Goal: Transaction & Acquisition: Purchase product/service

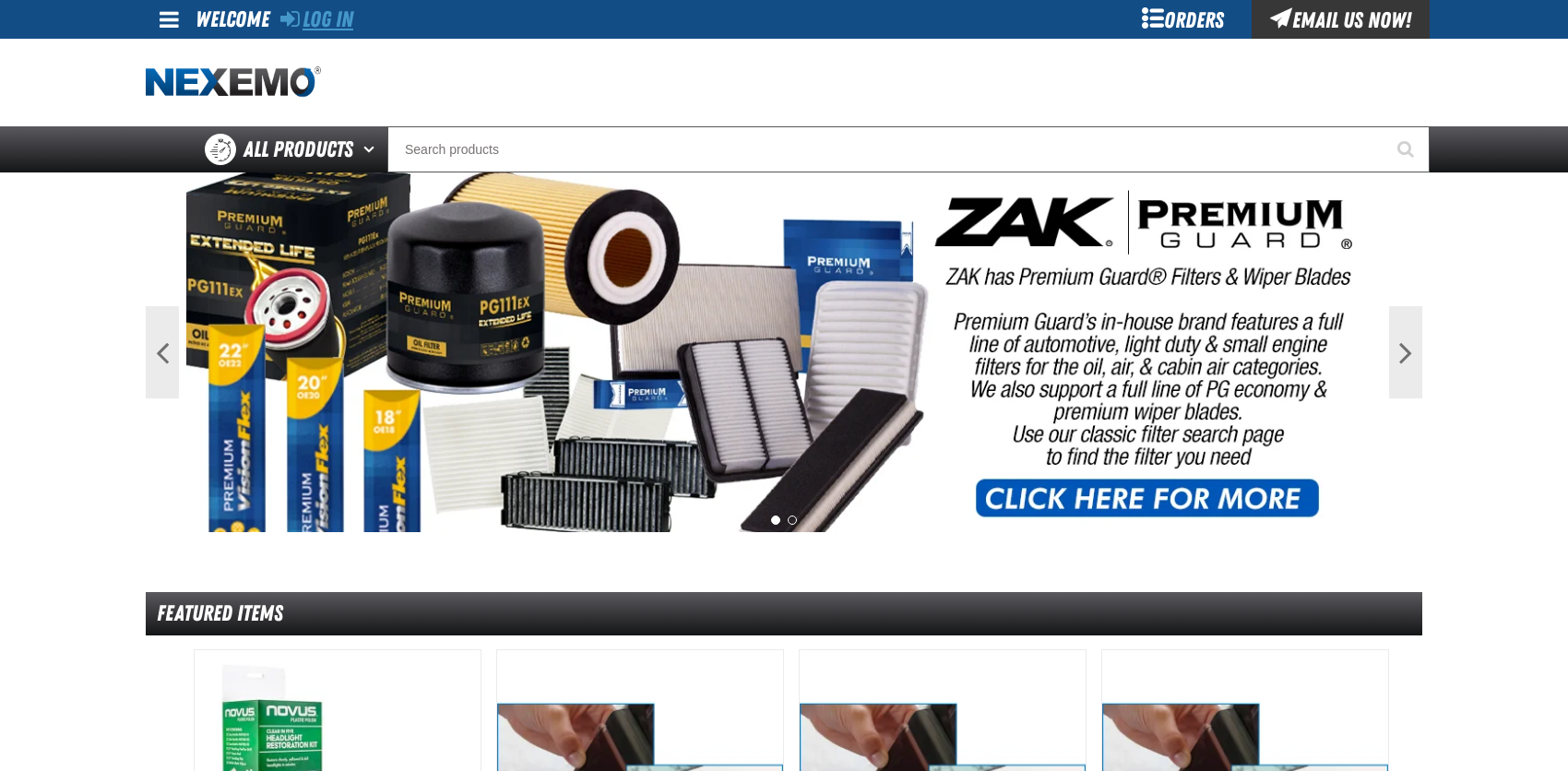
click at [315, 28] on link "Log In" at bounding box center [317, 19] width 73 height 26
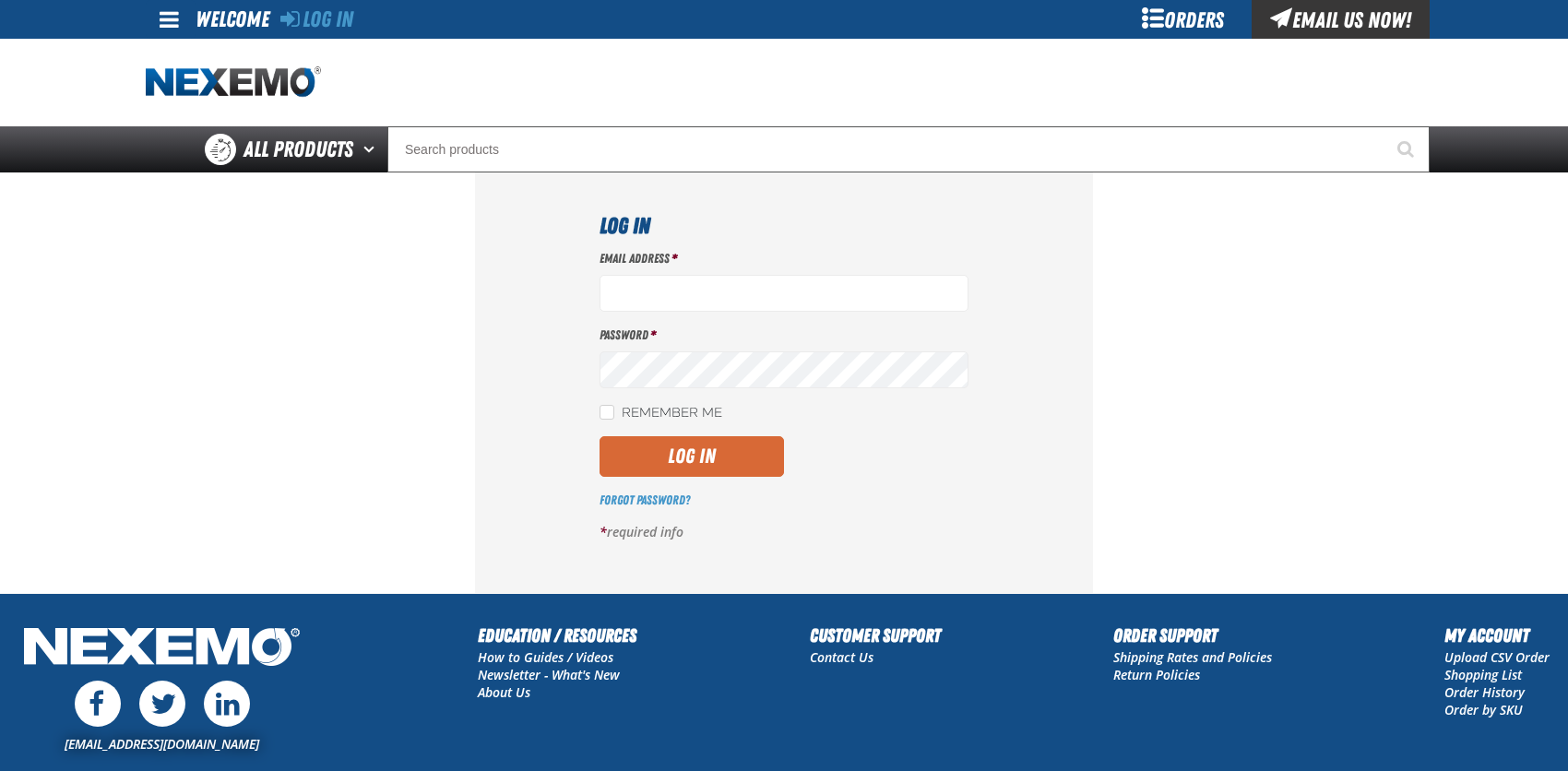
type input "bcybulski@joemyerscars.com"
click at [677, 456] on button "Log In" at bounding box center [692, 456] width 185 height 41
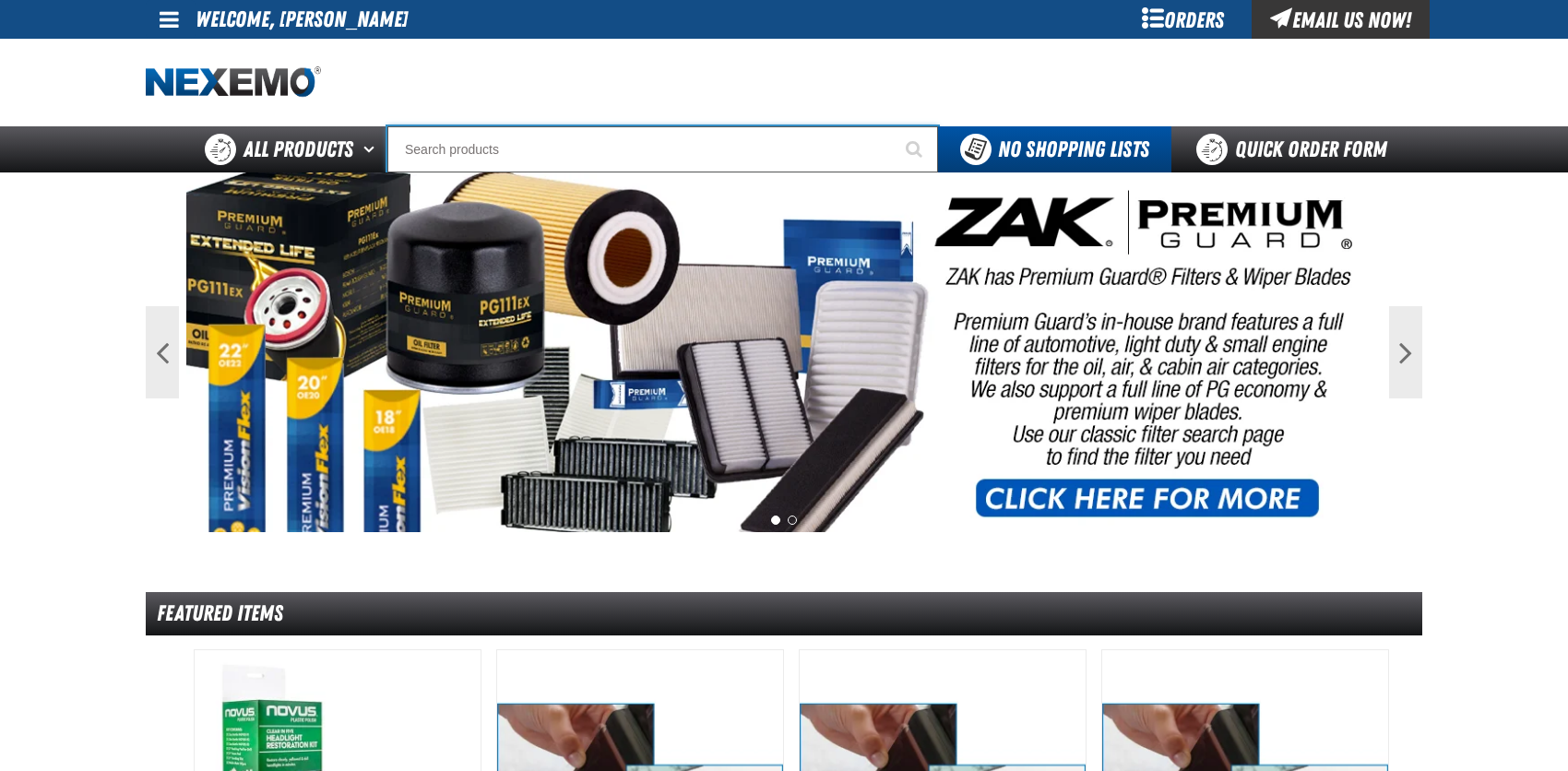
click at [639, 148] on input "Search" at bounding box center [663, 149] width 551 height 46
type input "C"
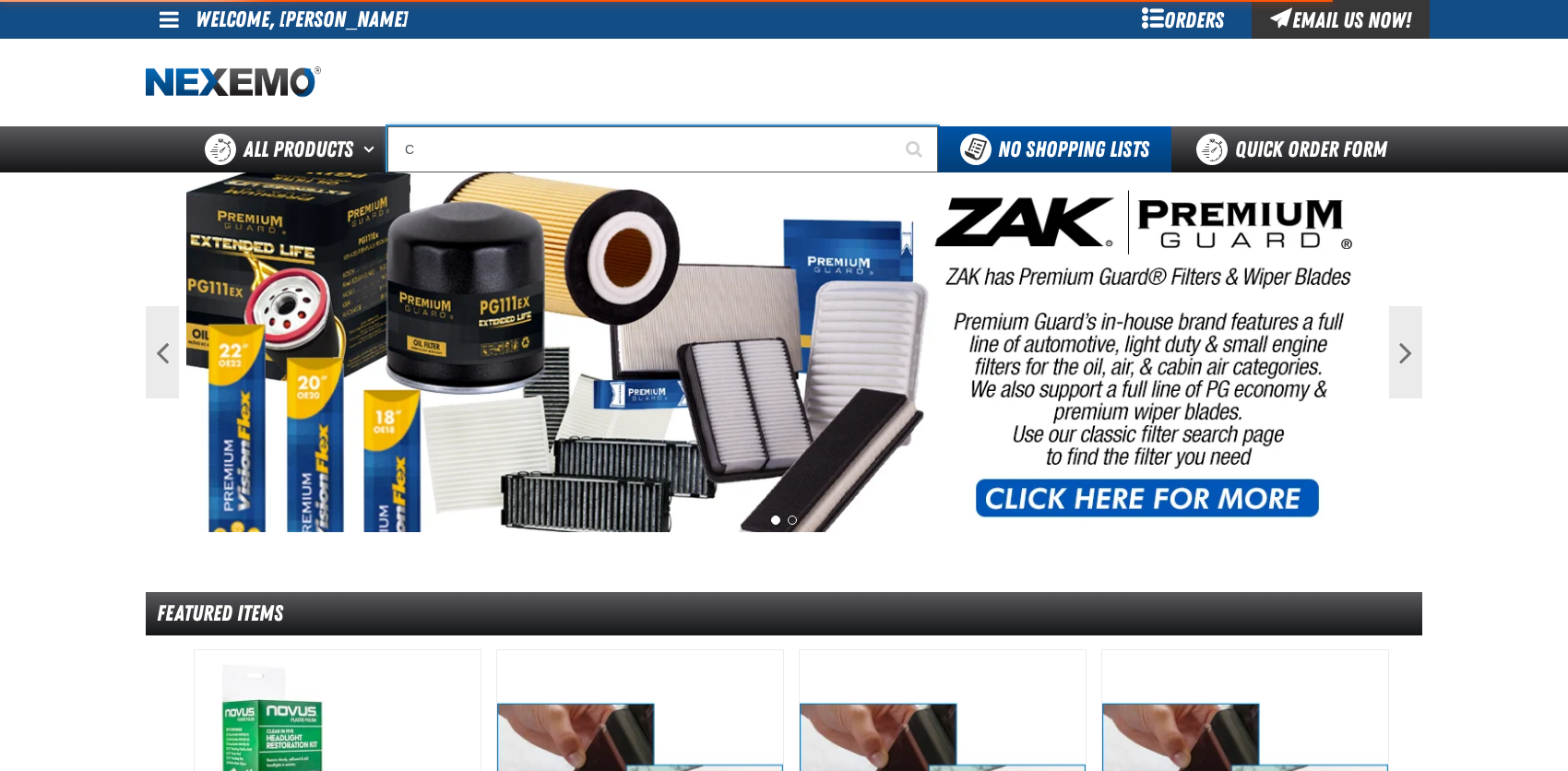
type input "C Alkaline Battery 1.5 Volt (12 per pack)"
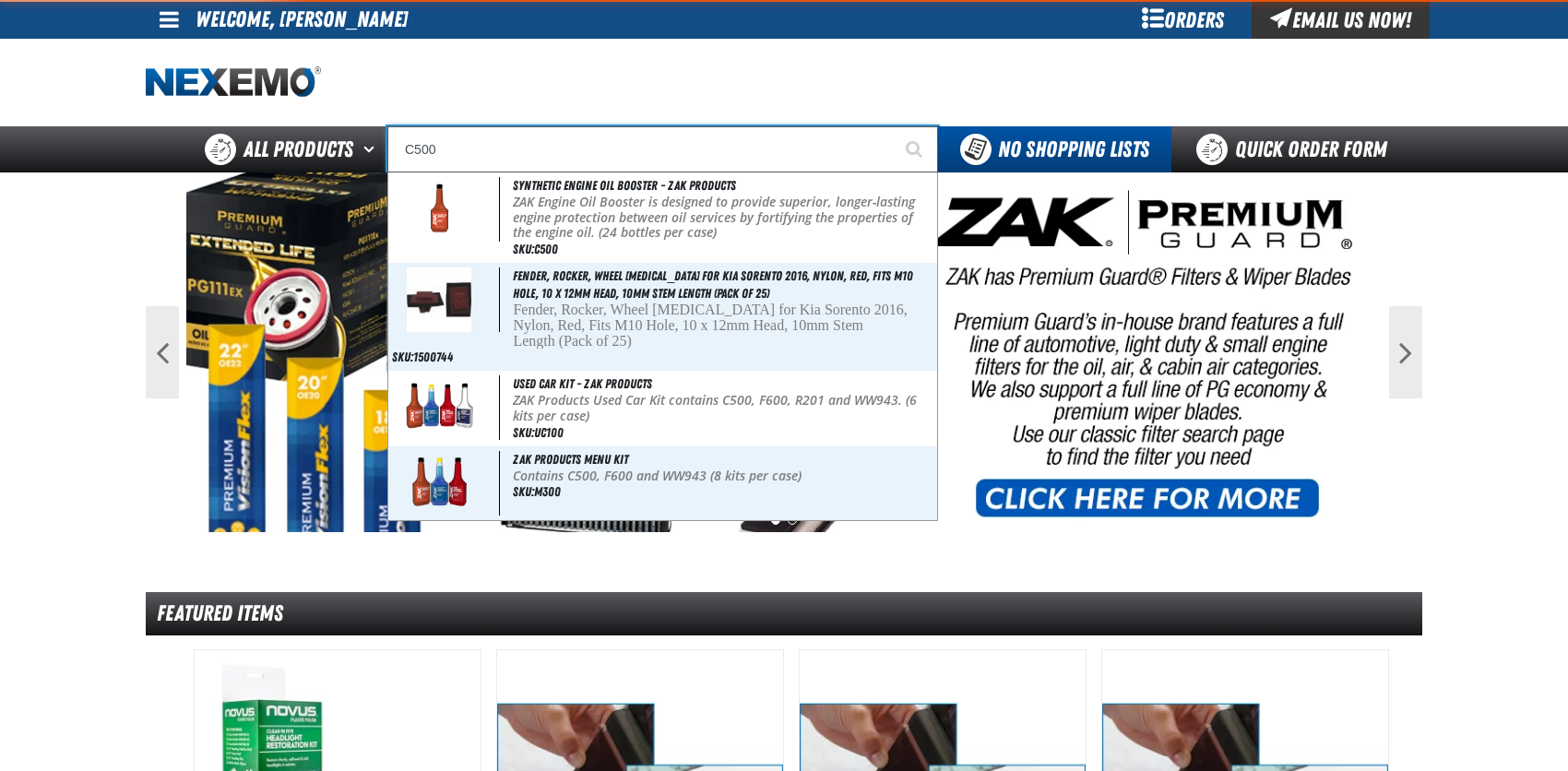
type input "C500"
click at [892, 127] on button "Start Searching" at bounding box center [915, 149] width 46 height 46
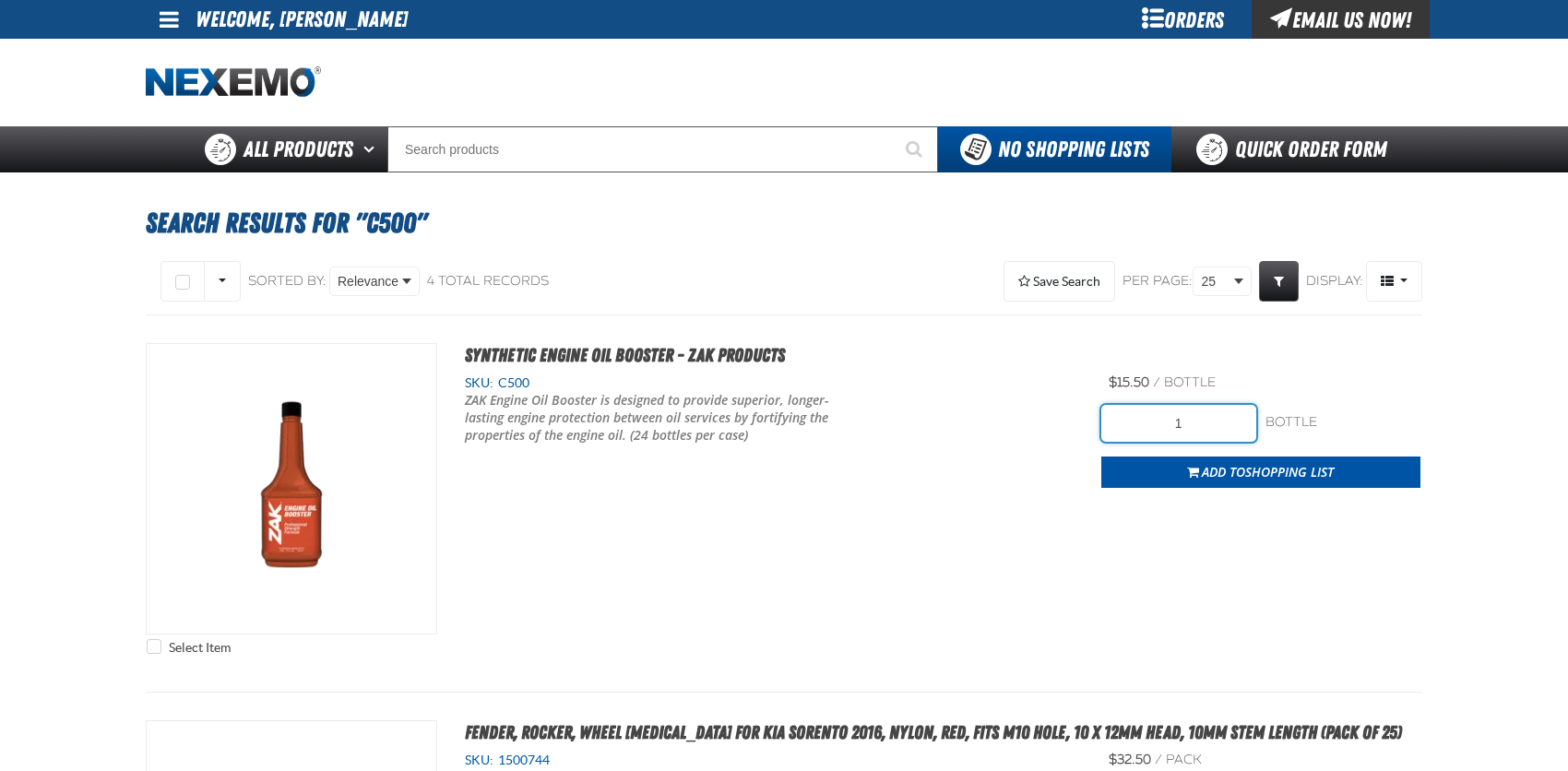
drag, startPoint x: 1148, startPoint y: 405, endPoint x: 1207, endPoint y: 411, distance: 59.3
click at [1207, 411] on input "1" at bounding box center [1179, 423] width 155 height 37
type input "24"
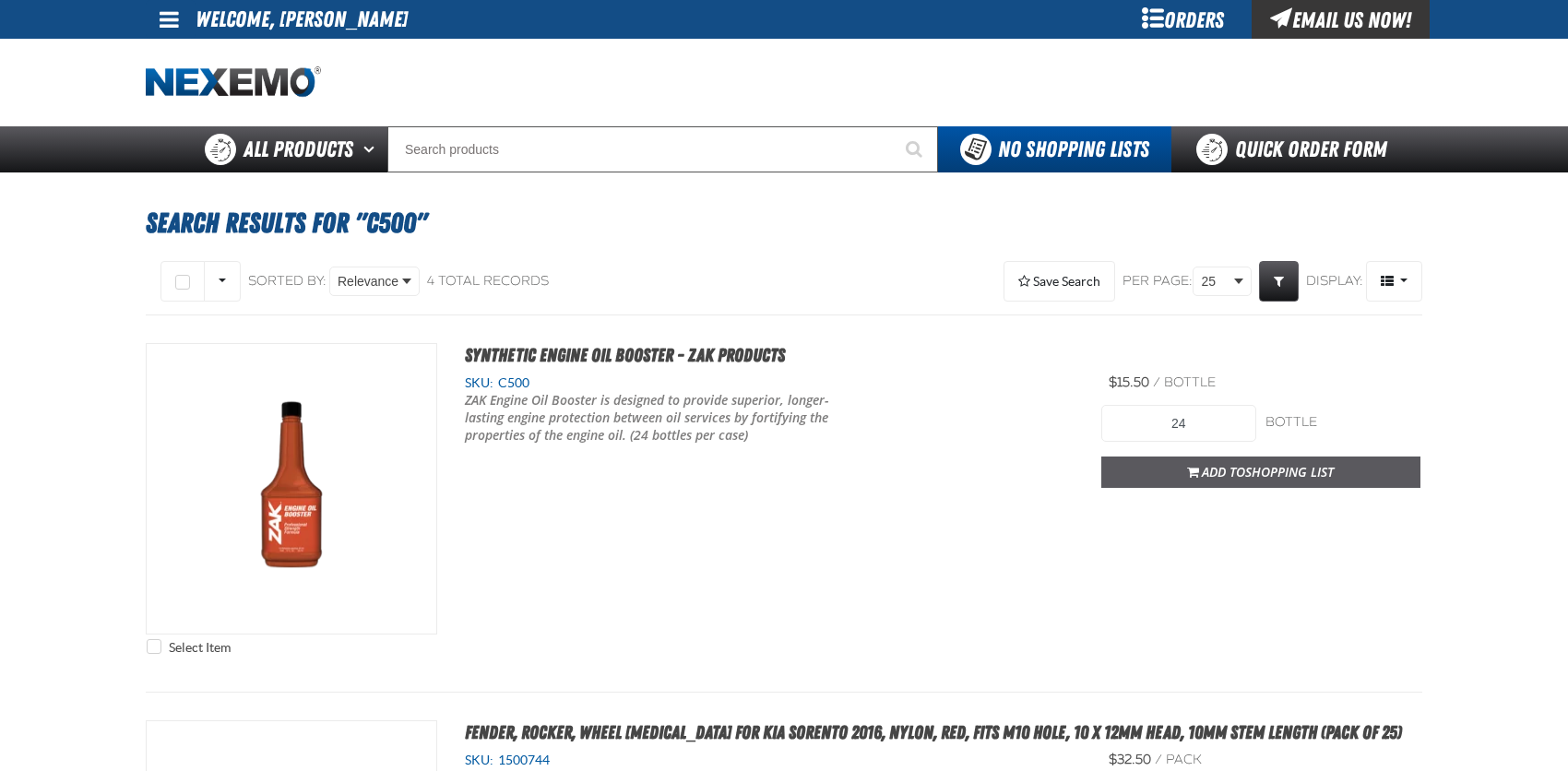
click at [1221, 469] on span "Add to Shopping List" at bounding box center [1268, 471] width 132 height 17
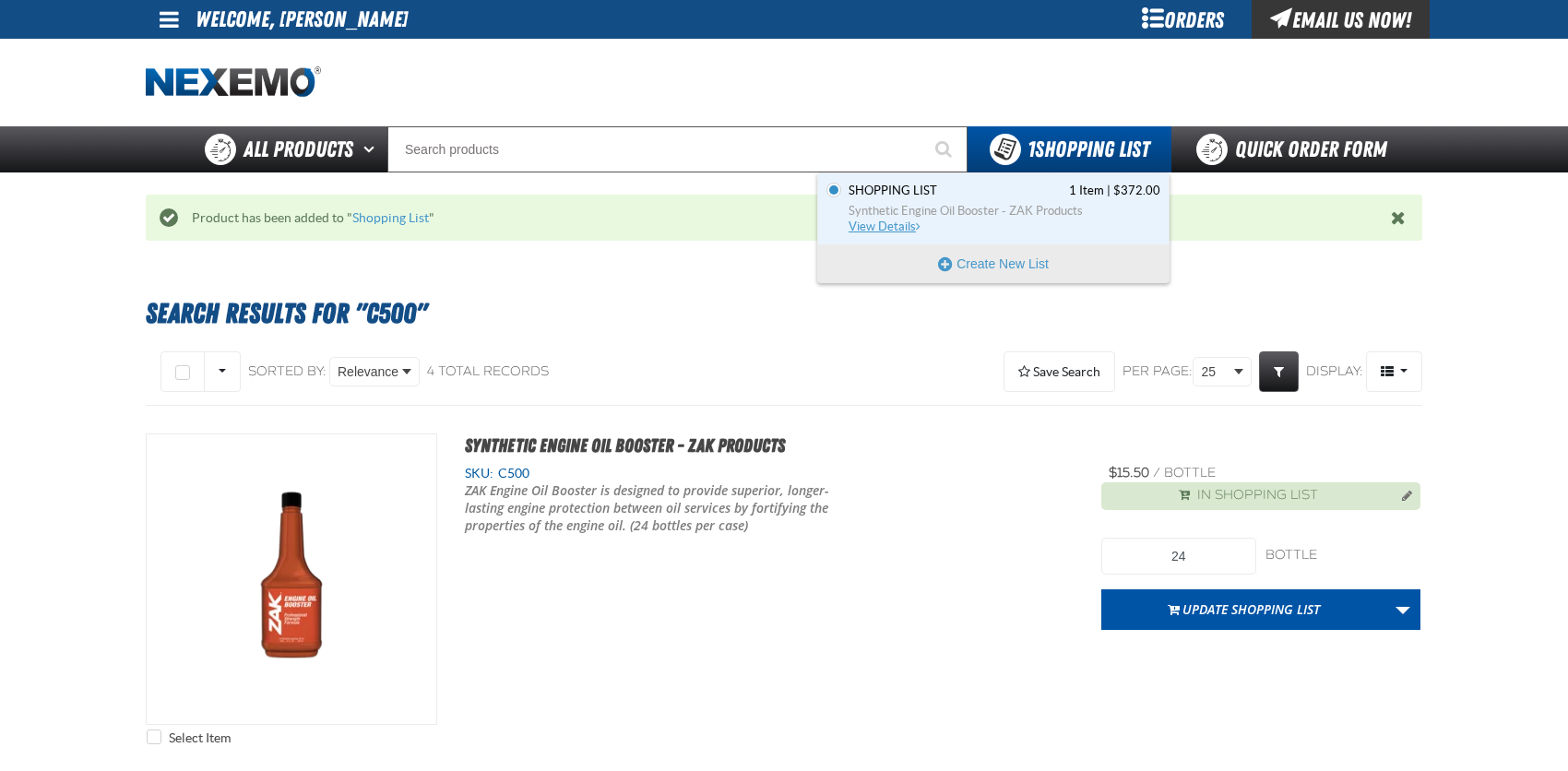
click at [883, 227] on span "View Details" at bounding box center [886, 227] width 74 height 14
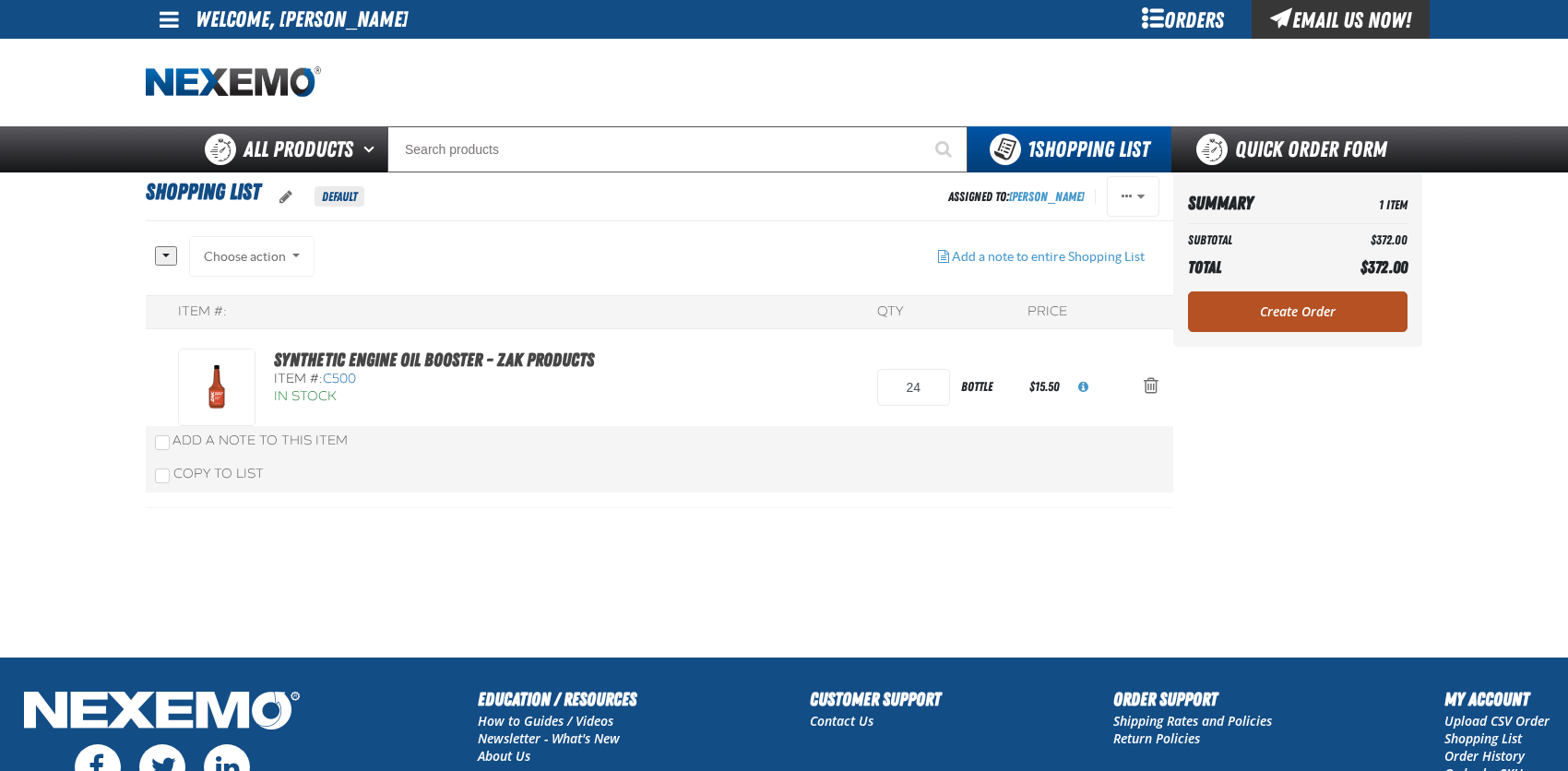
click at [1323, 316] on link "Create Order" at bounding box center [1298, 311] width 220 height 41
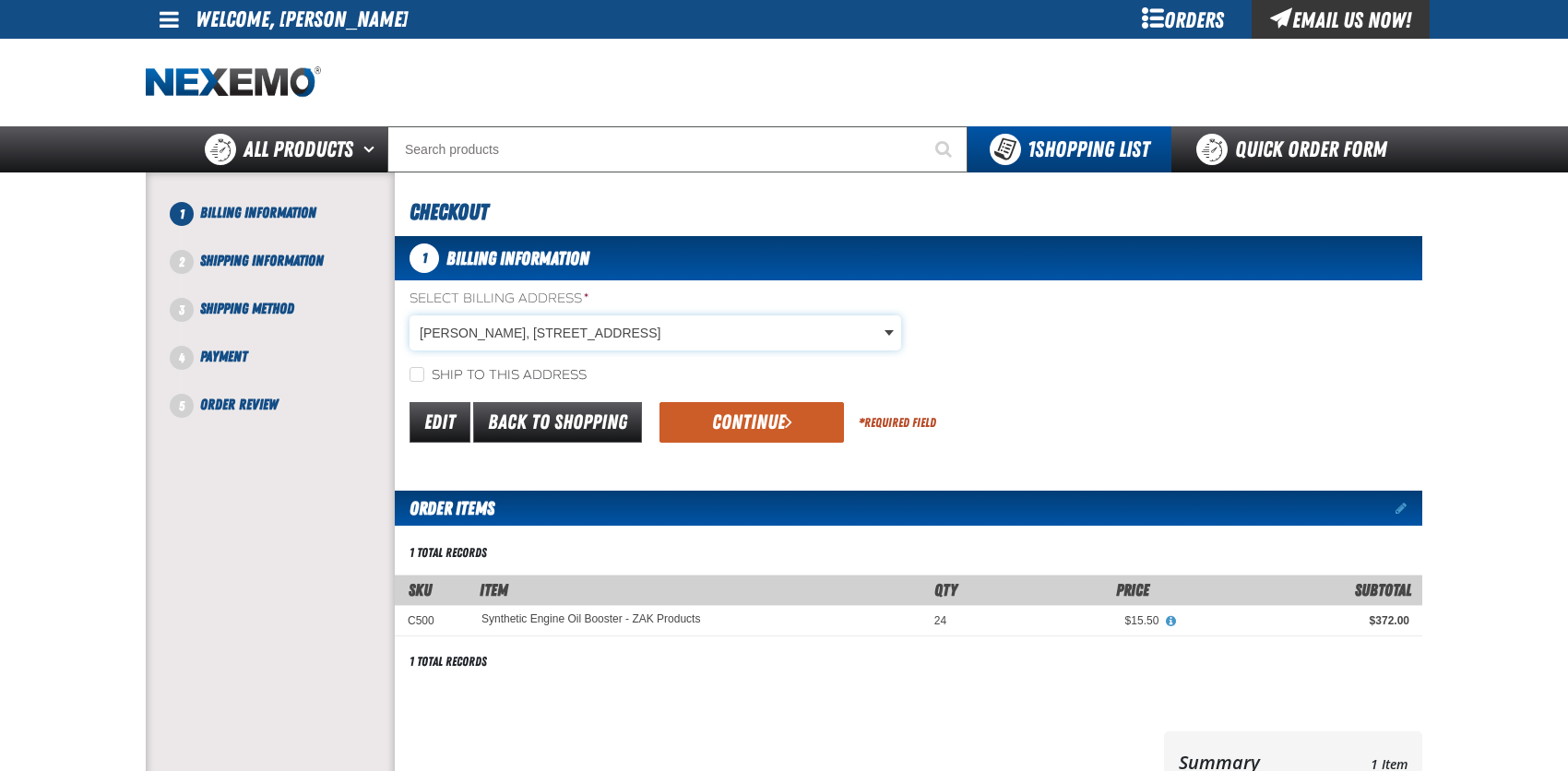
click at [502, 336] on body "Skip to Main Content Staging Site 5.1 Upgrade Site My Account My Account Suppor…" at bounding box center [784, 608] width 1568 height 1216
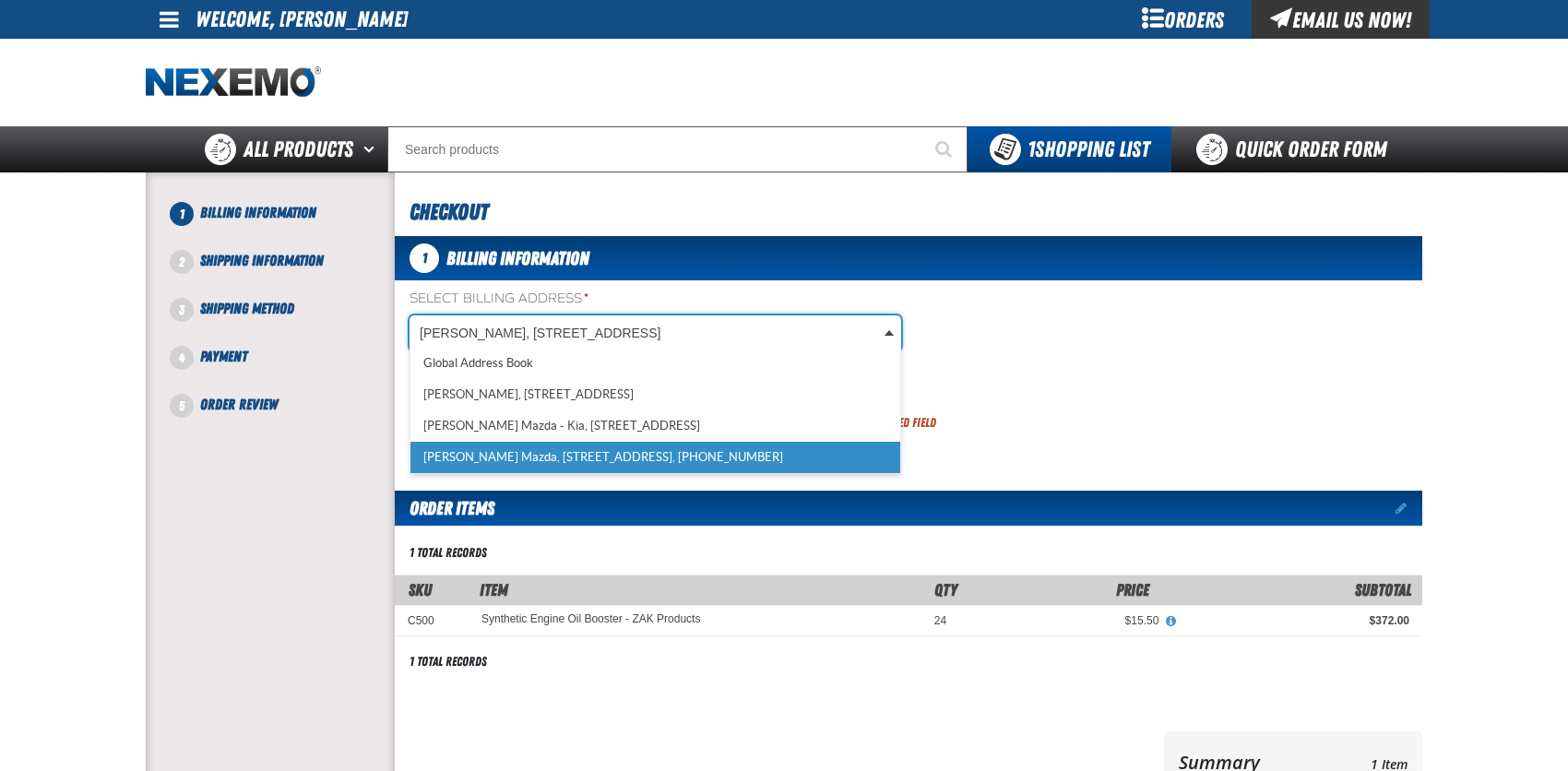
scroll to position [0, 8]
select select "a_318"
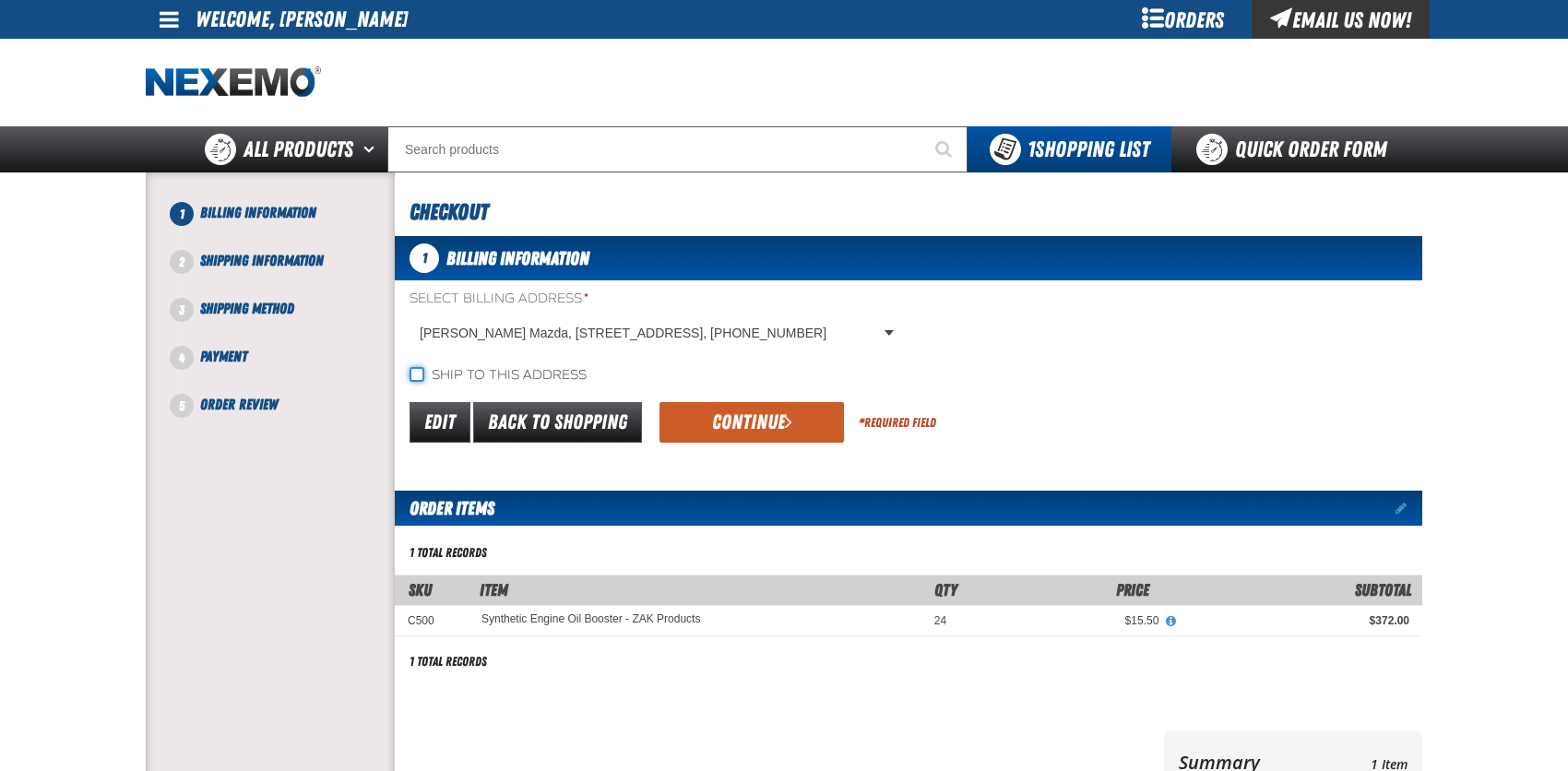
click at [418, 371] on input "Ship to this address" at bounding box center [417, 375] width 15 height 15
checkbox input "true"
click at [712, 412] on button "Continue" at bounding box center [752, 422] width 185 height 41
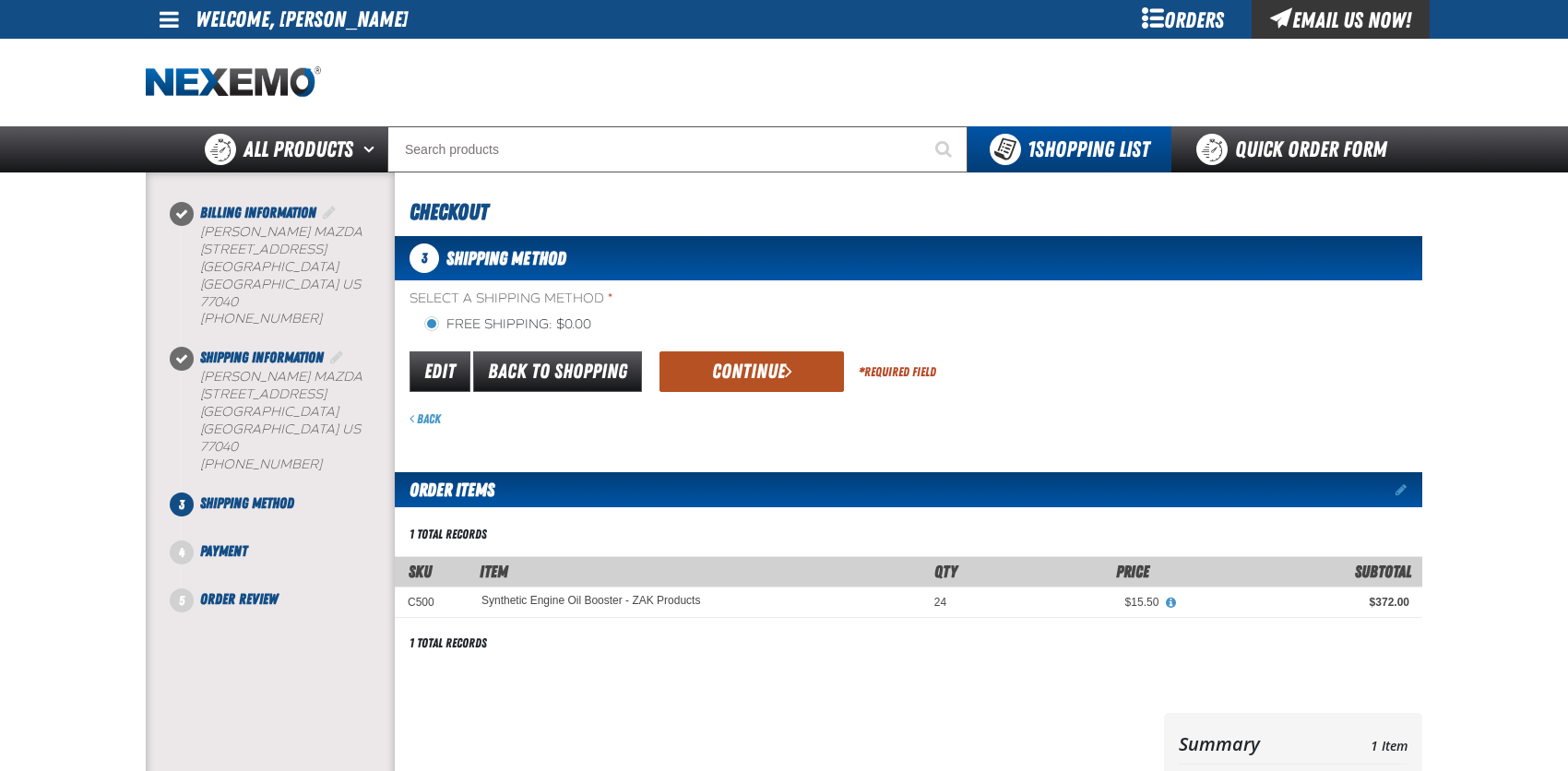
click at [732, 375] on button "Continue" at bounding box center [752, 371] width 185 height 41
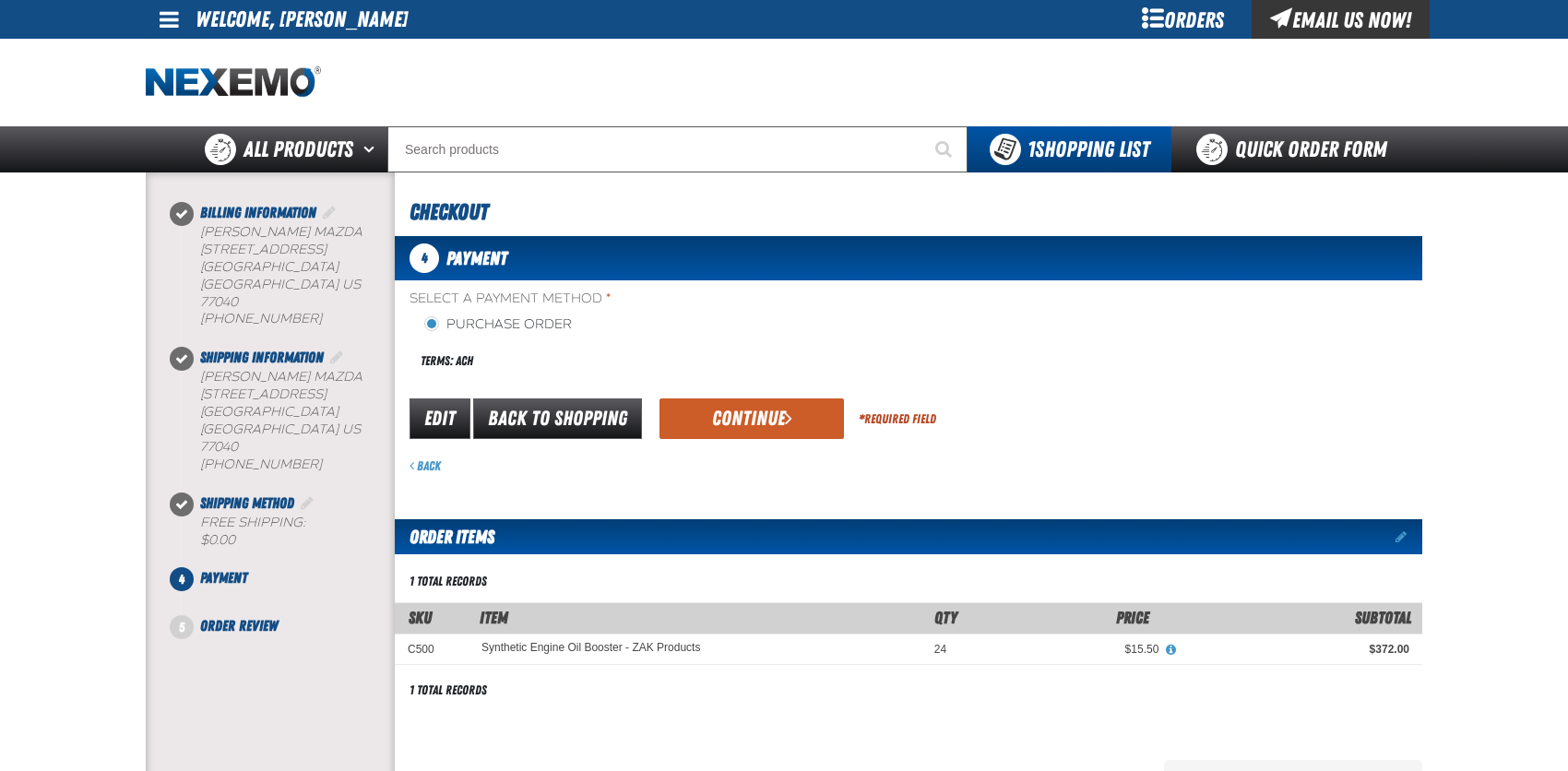
click at [734, 420] on button "Continue" at bounding box center [752, 419] width 185 height 41
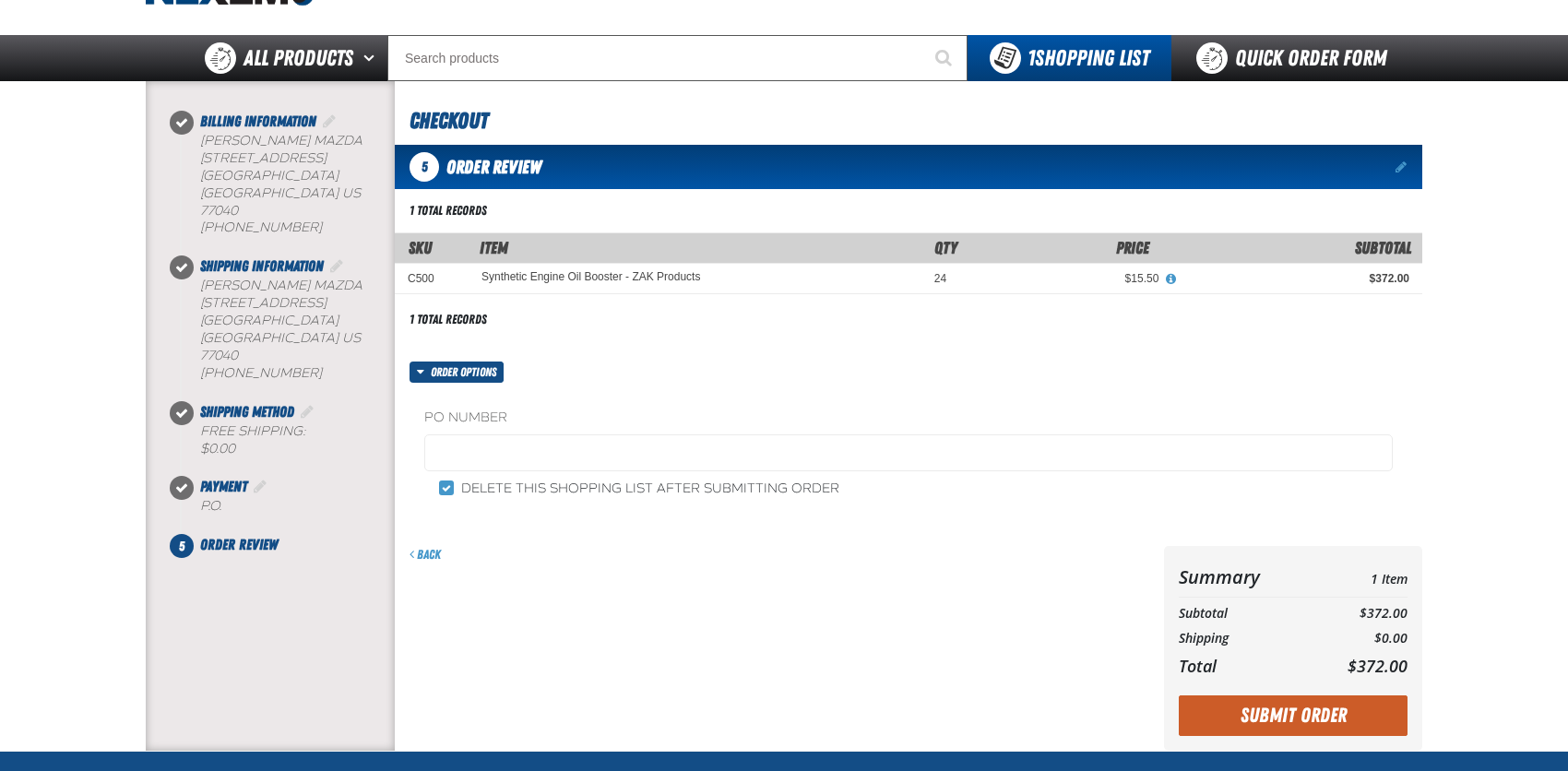
scroll to position [92, 0]
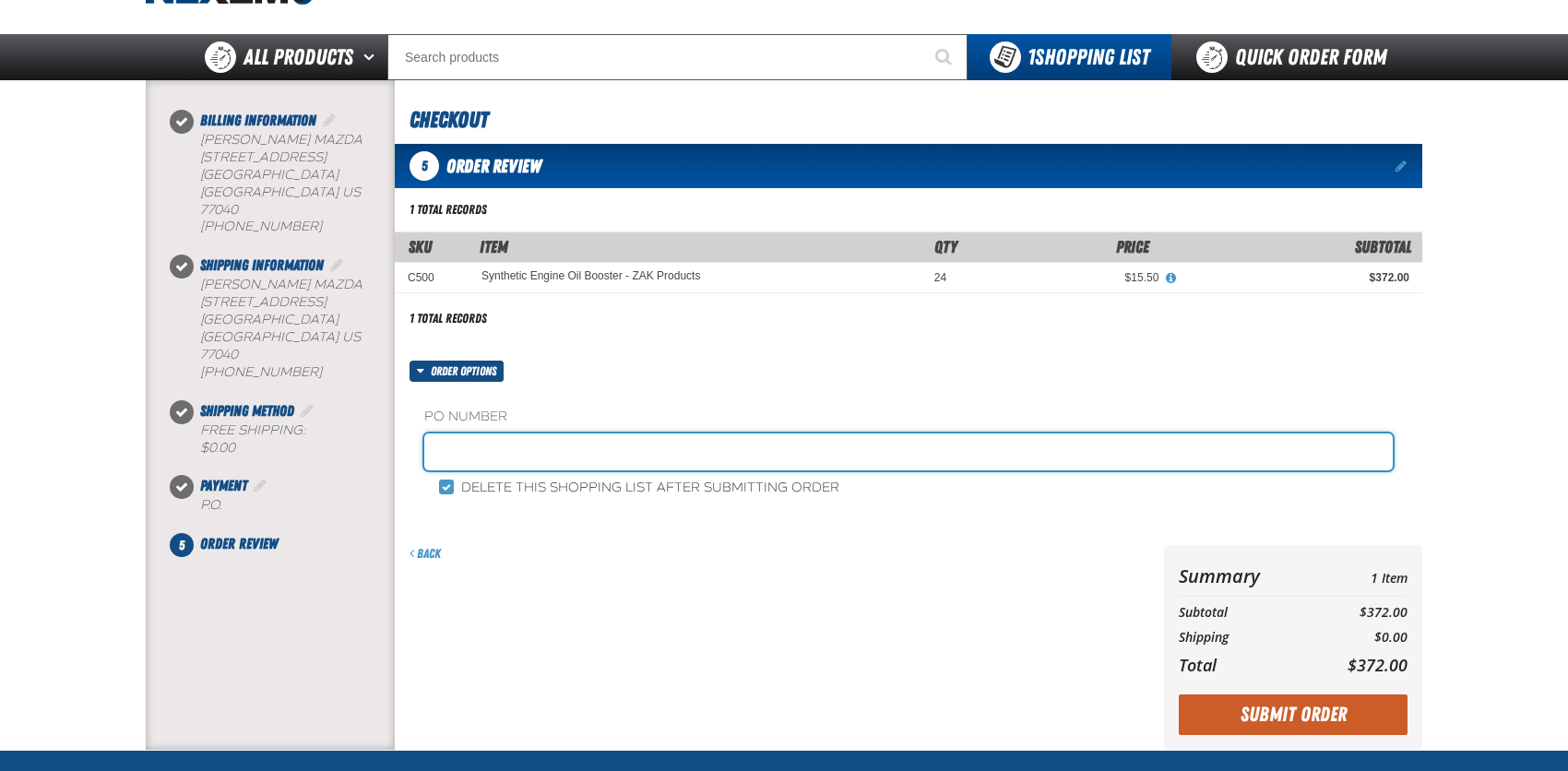
click at [575, 451] on input "text" at bounding box center [908, 451] width 968 height 37
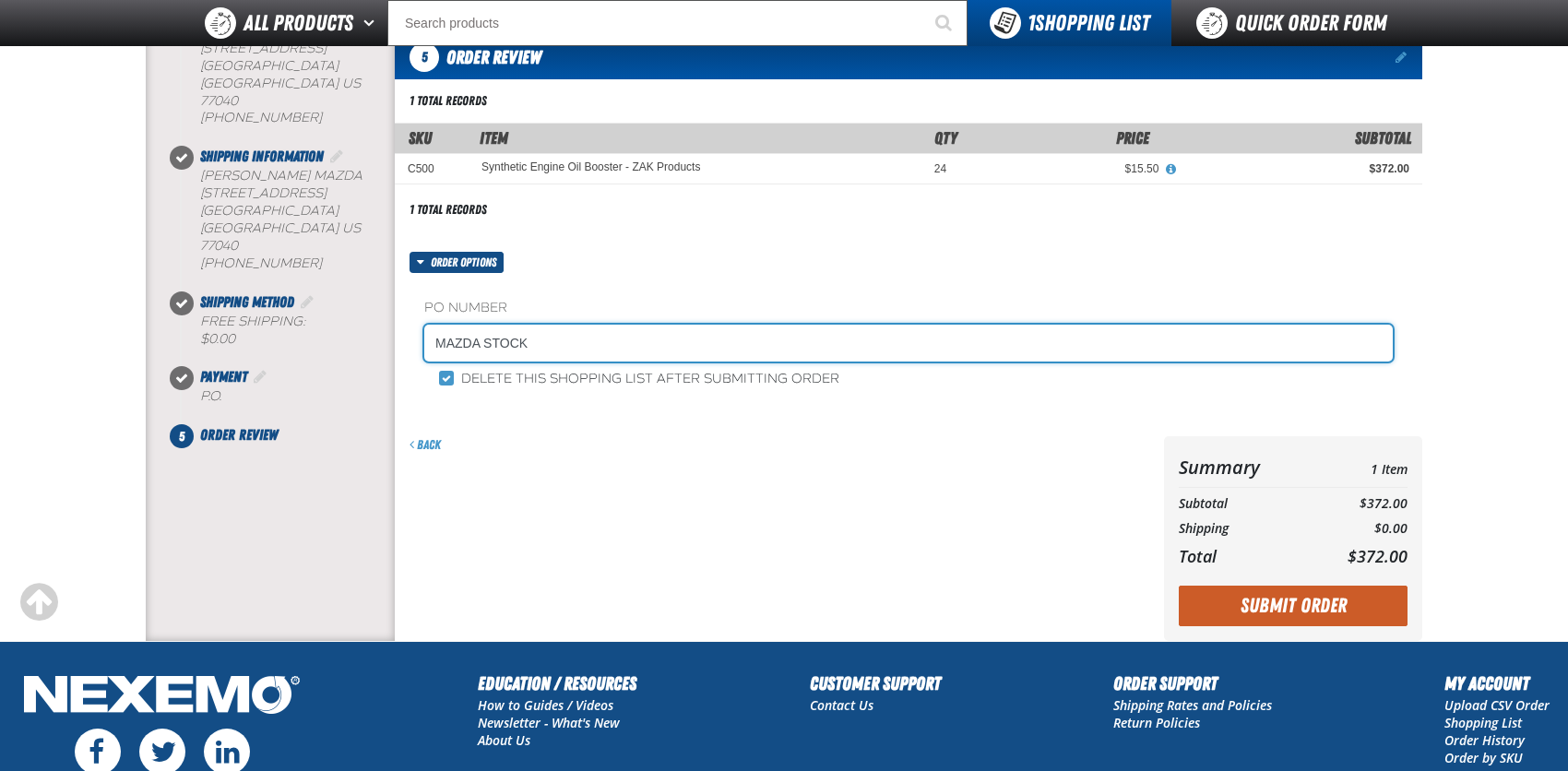
scroll to position [185, 0]
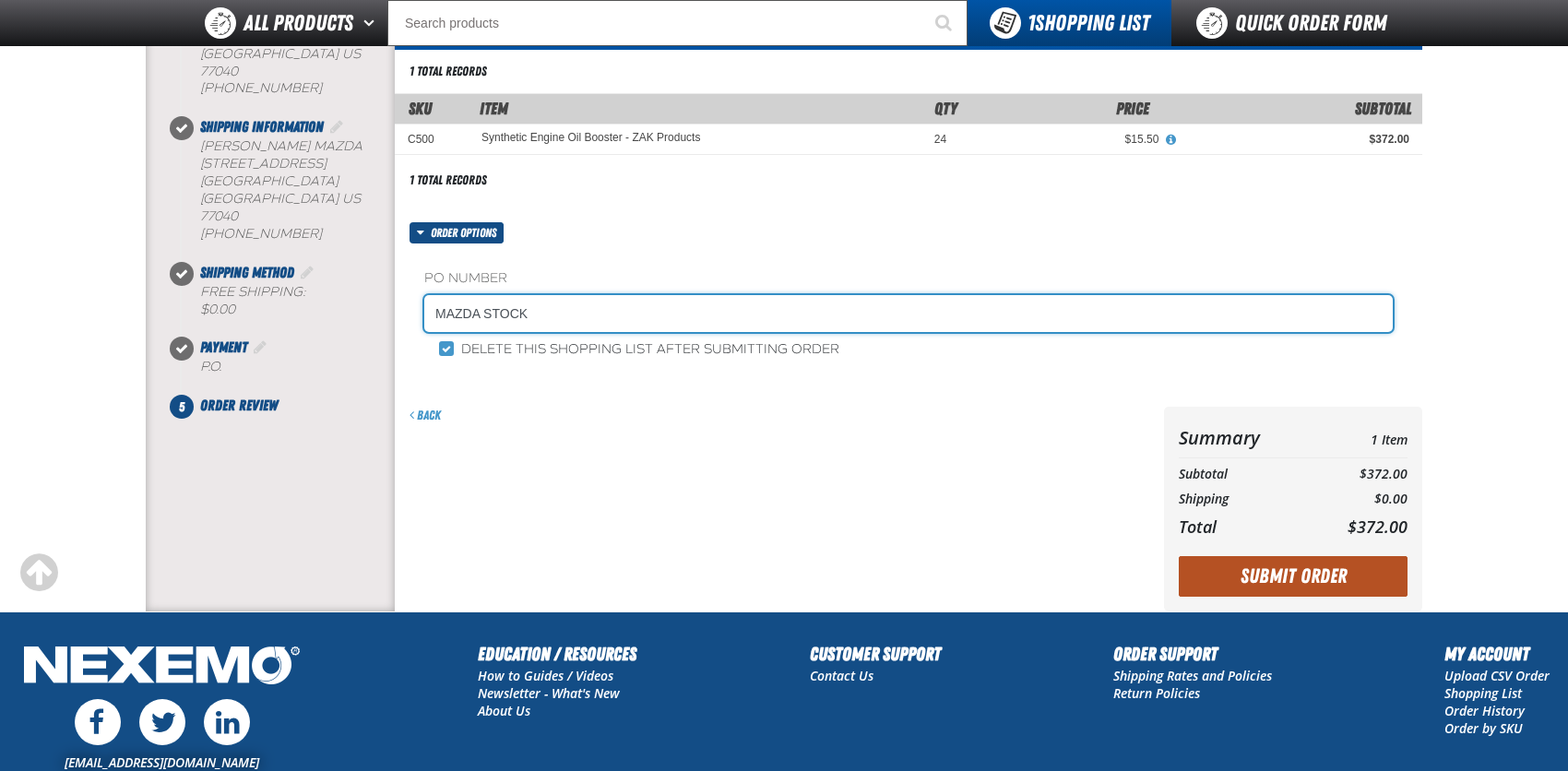
type input "MAZDA STOCK"
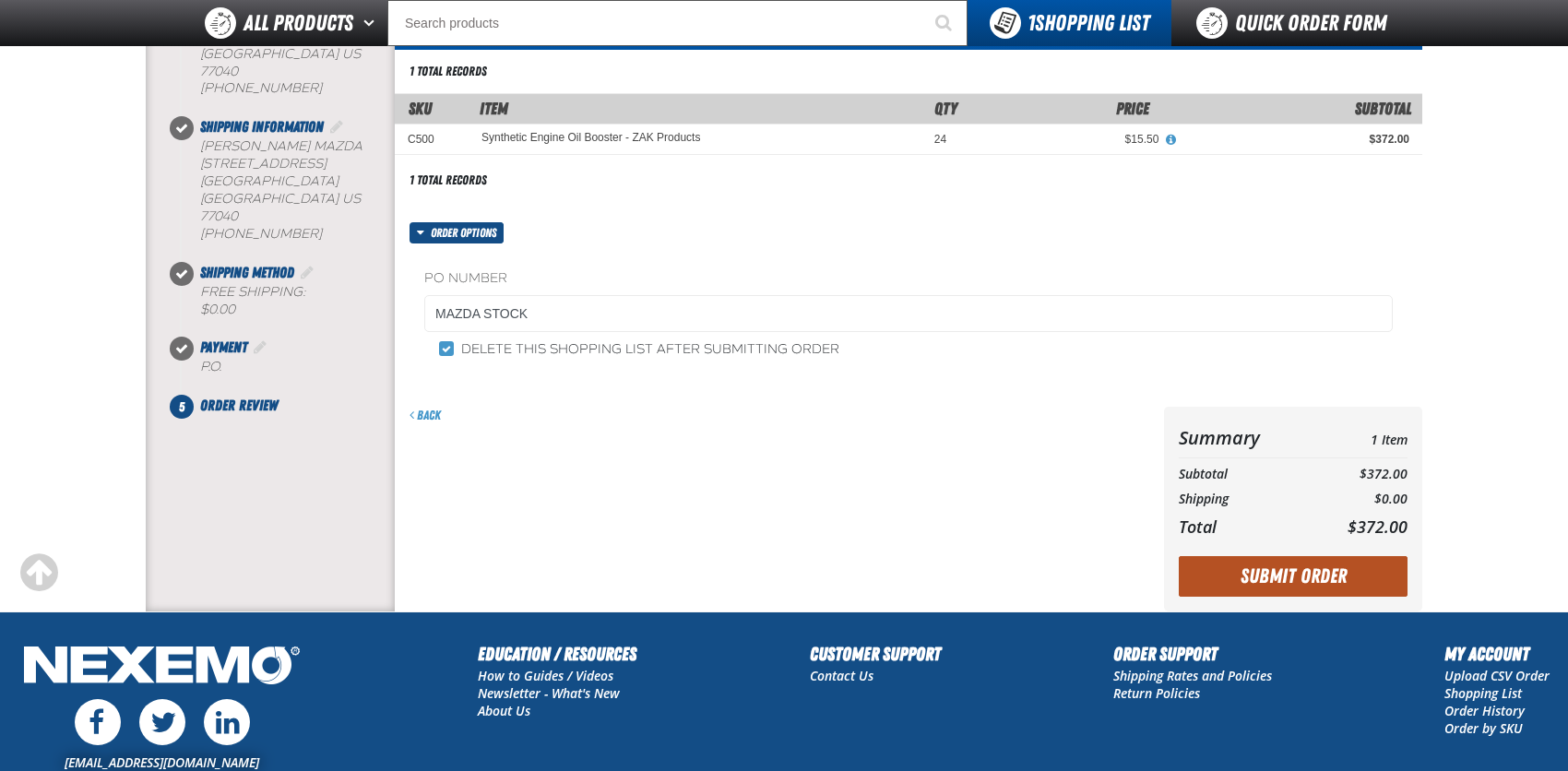
click at [1260, 567] on button "Submit Order" at bounding box center [1293, 576] width 228 height 41
